Goal: Task Accomplishment & Management: Manage account settings

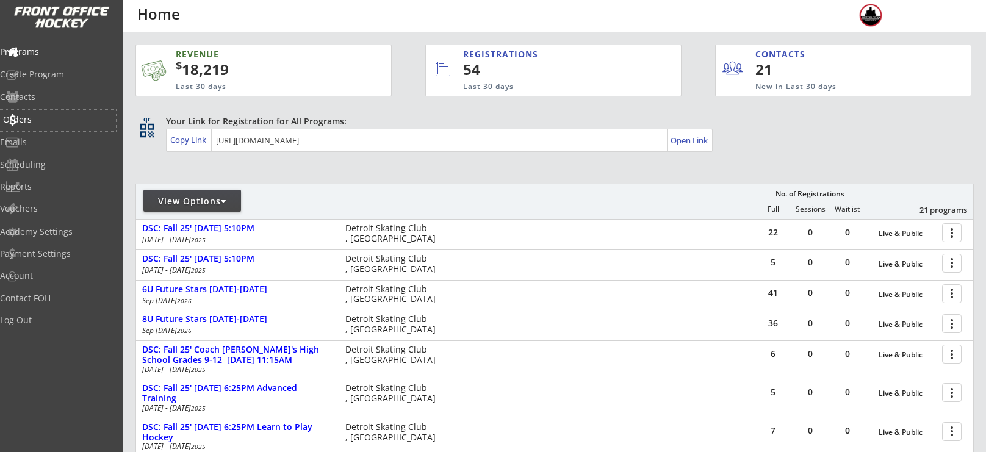
click at [50, 110] on div "Orders" at bounding box center [58, 120] width 116 height 21
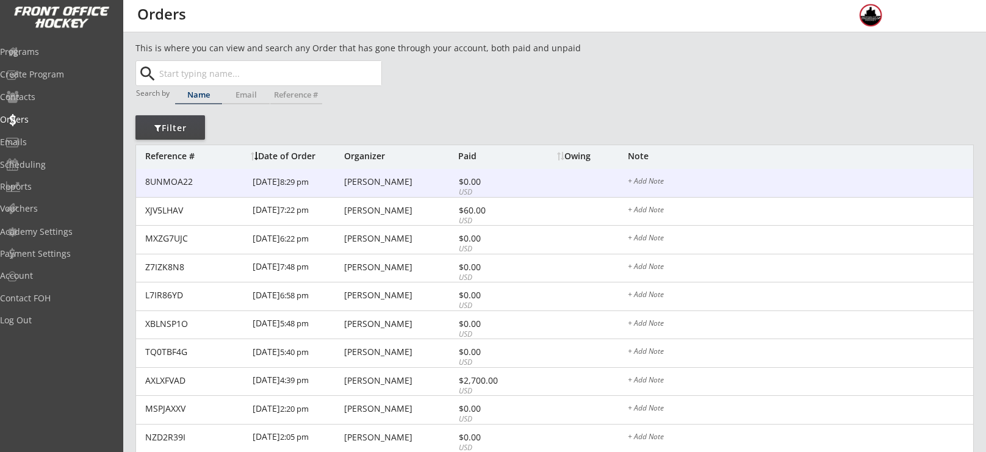
click at [381, 182] on div "[PERSON_NAME]" at bounding box center [399, 181] width 111 height 9
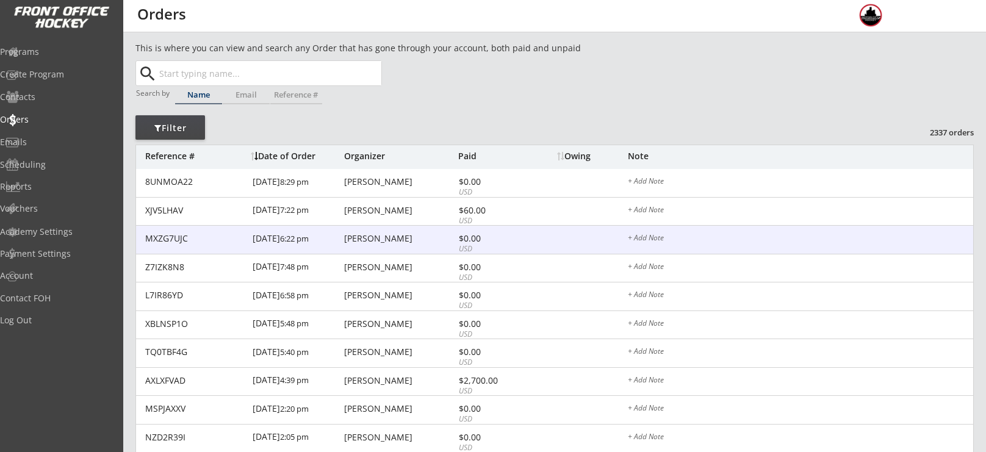
click at [395, 237] on div "[PERSON_NAME]" at bounding box center [399, 238] width 111 height 9
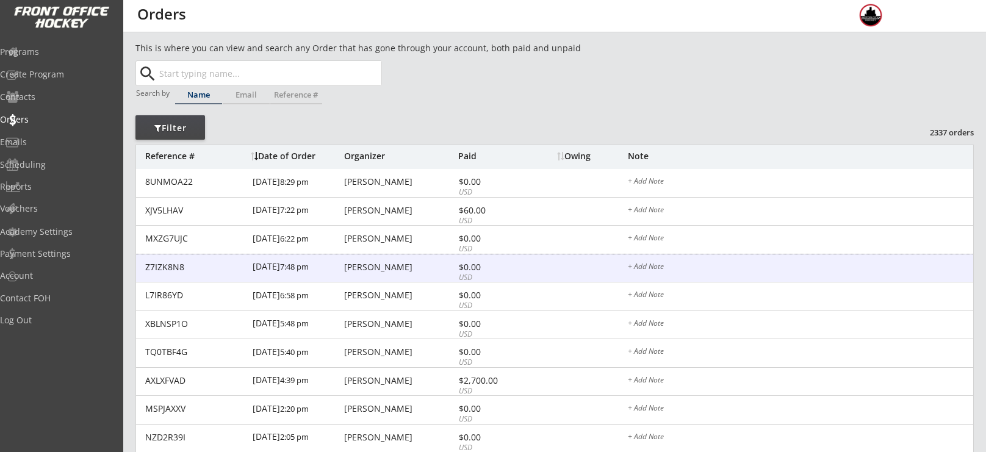
click at [388, 263] on div "[PERSON_NAME]" at bounding box center [399, 267] width 111 height 9
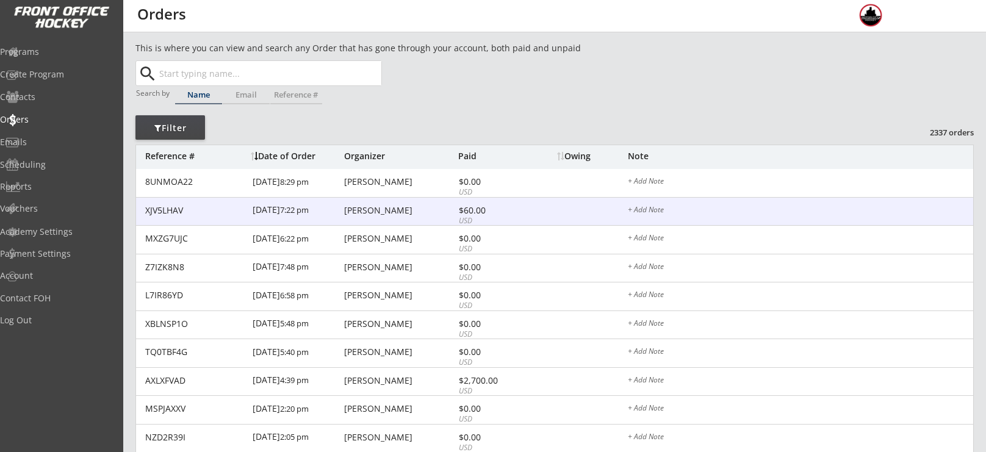
click at [354, 212] on div "[PERSON_NAME]" at bounding box center [399, 210] width 111 height 9
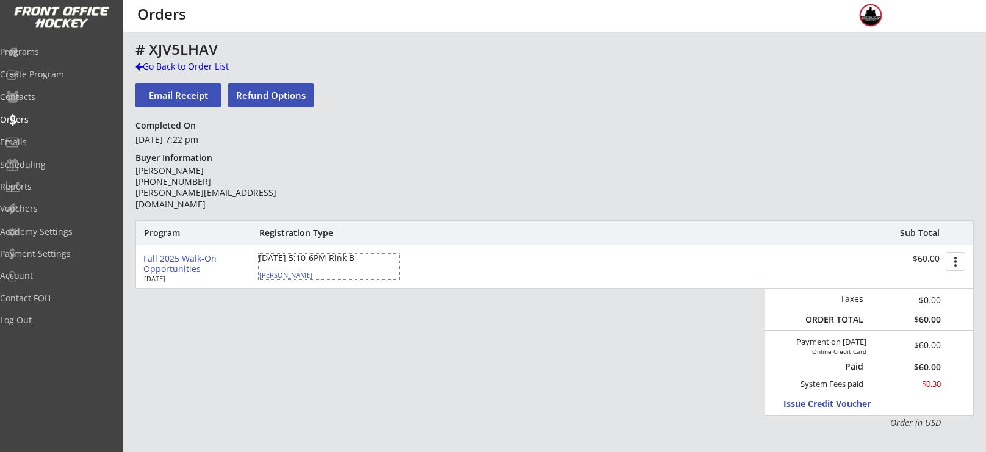
click at [282, 275] on div "[PERSON_NAME]" at bounding box center [327, 274] width 136 height 7
select select ""Youth L/XL""
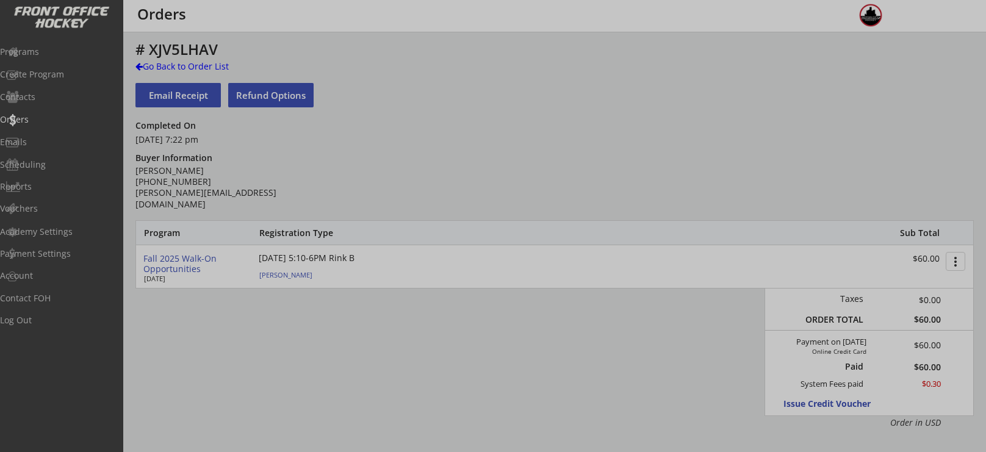
type input "2015"
type input "Patriots"
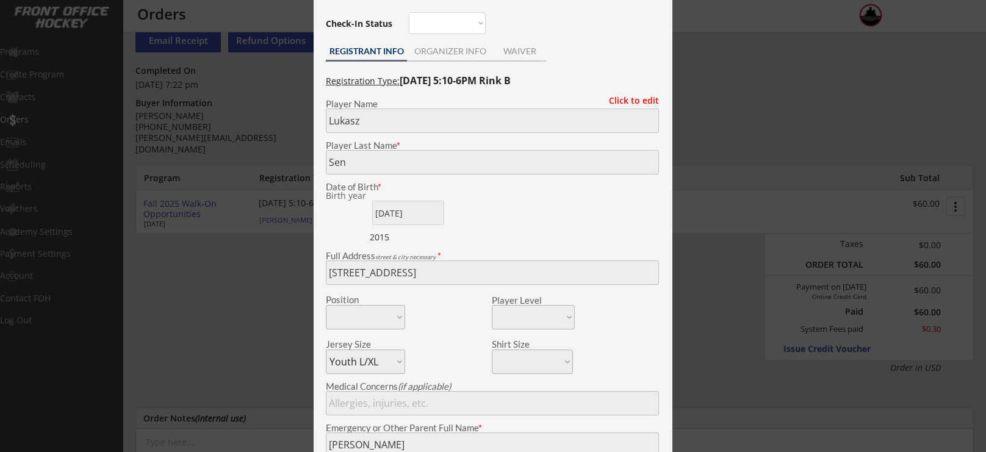
scroll to position [54, 0]
click at [695, 68] on div at bounding box center [493, 226] width 986 height 452
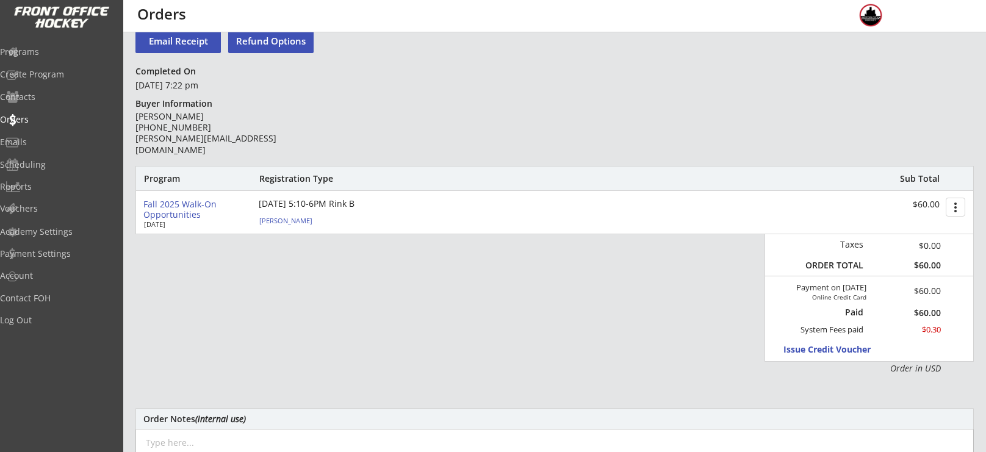
scroll to position [30, 0]
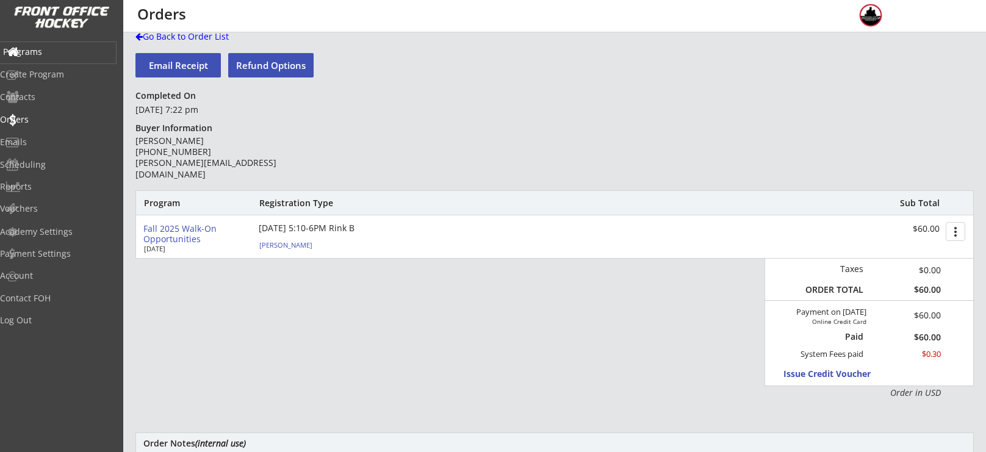
click at [70, 43] on div "Programs" at bounding box center [58, 52] width 116 height 21
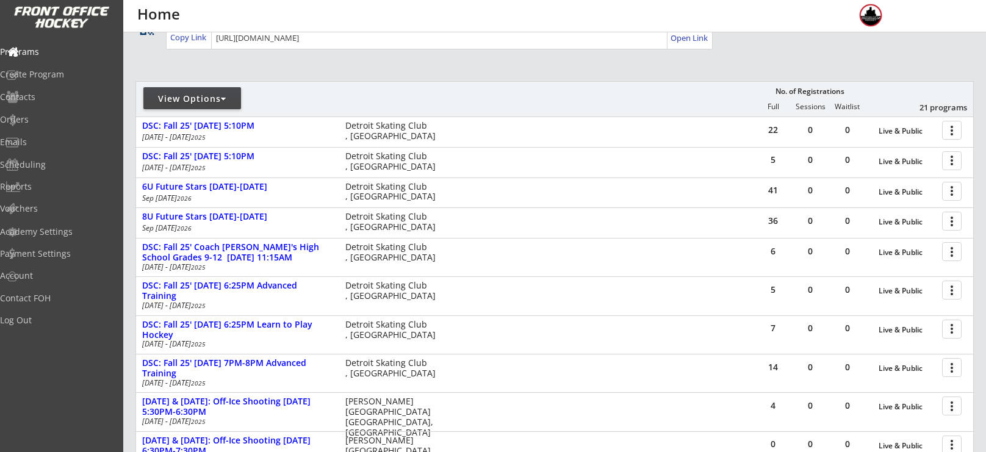
scroll to position [103, 0]
